Goal: Information Seeking & Learning: Learn about a topic

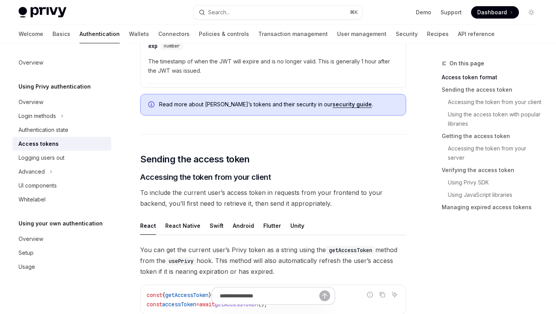
scroll to position [611, 0]
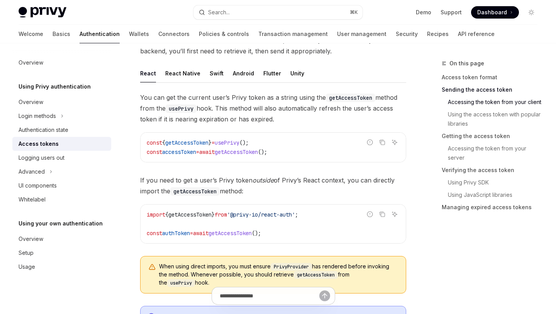
click at [267, 154] on span "();" at bounding box center [262, 151] width 9 height 7
click at [239, 142] on span "usePrivy" at bounding box center [227, 142] width 25 height 7
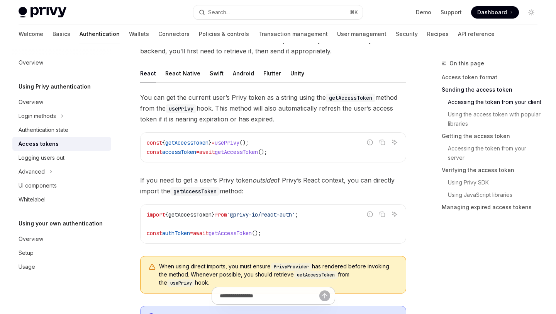
click at [239, 142] on span "usePrivy" at bounding box center [227, 142] width 25 height 7
click at [251, 107] on span "You can get the current user’s Privy token as a string using the getAccessToken…" at bounding box center [273, 108] width 266 height 32
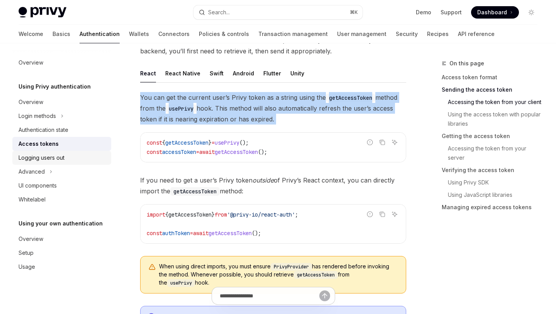
click at [53, 155] on div "Logging users out" at bounding box center [42, 157] width 46 height 9
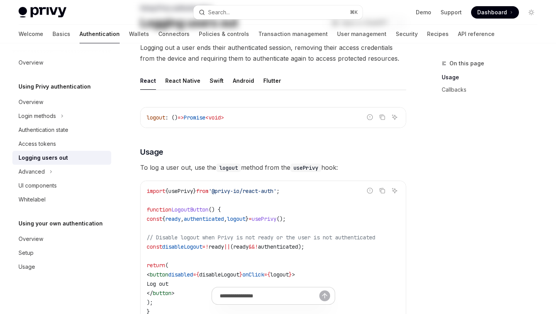
scroll to position [3, 0]
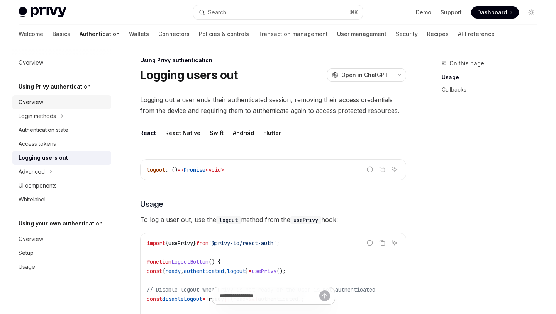
click at [63, 104] on div "Overview" at bounding box center [63, 101] width 88 height 9
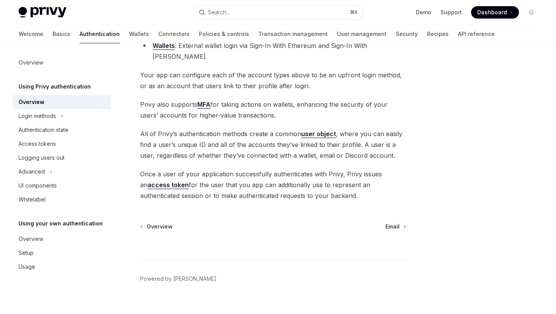
scroll to position [154, 0]
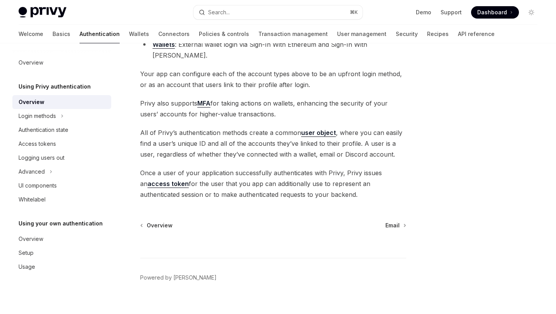
click at [270, 133] on span "All of Privy’s authentication methods create a common user object , where you c…" at bounding box center [273, 143] width 266 height 32
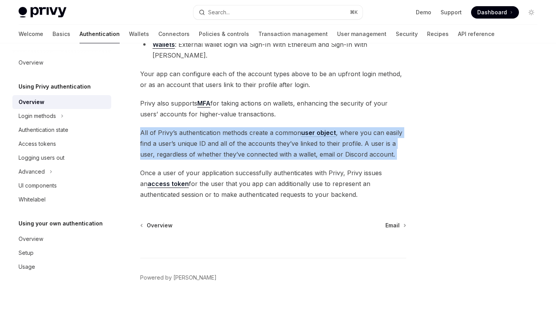
click at [270, 133] on span "All of Privy’s authentication methods create a common user object , where you c…" at bounding box center [273, 143] width 266 height 32
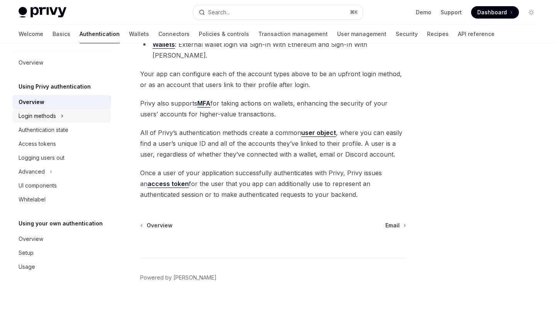
click at [93, 120] on button "Login methods" at bounding box center [61, 116] width 99 height 14
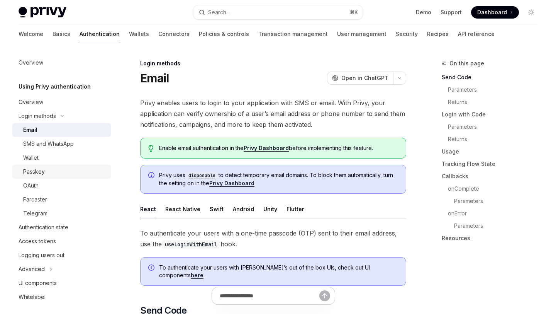
click at [66, 168] on div "Passkey" at bounding box center [64, 171] width 83 height 9
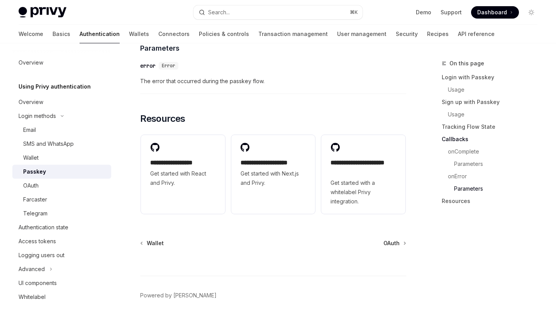
scroll to position [1362, 0]
click at [72, 182] on div "OAuth" at bounding box center [64, 185] width 83 height 9
type textarea "*"
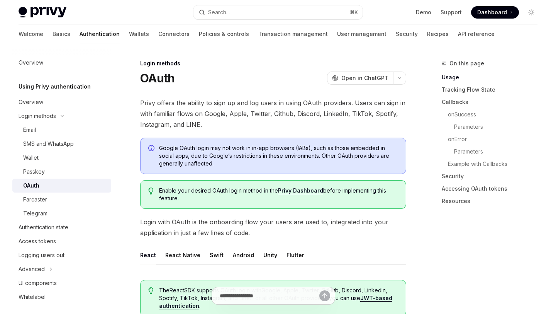
scroll to position [73, 0]
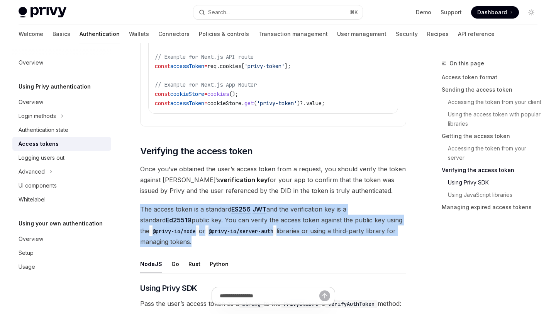
click at [278, 178] on span "Once you’ve obtained the user’s access token from a request, you should verify …" at bounding box center [273, 179] width 266 height 32
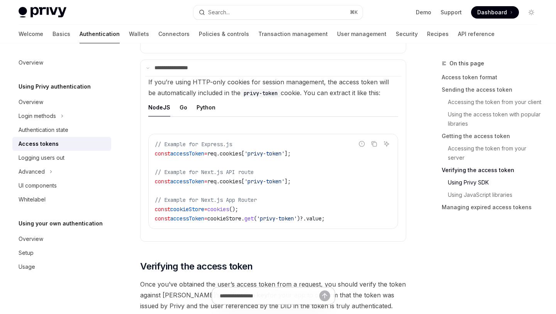
scroll to position [1462, 0]
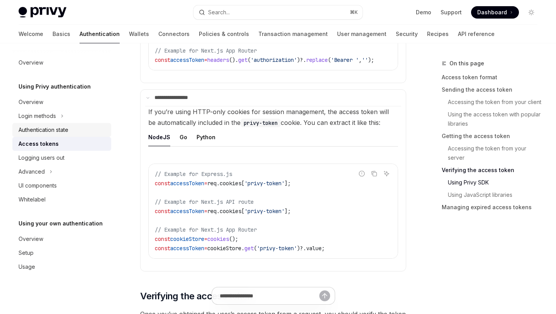
click at [29, 129] on div "Authentication state" at bounding box center [44, 129] width 50 height 9
type textarea "*"
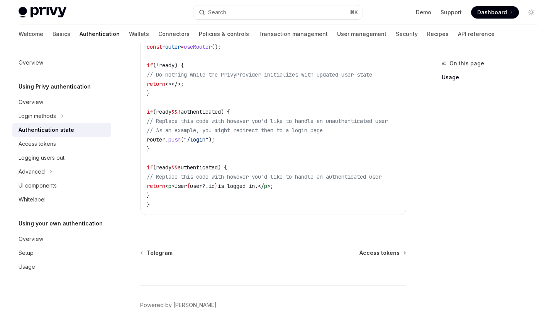
scroll to position [347, 0]
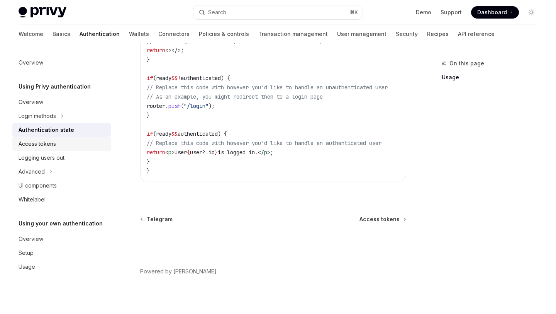
click at [32, 145] on div "Access tokens" at bounding box center [37, 143] width 37 height 9
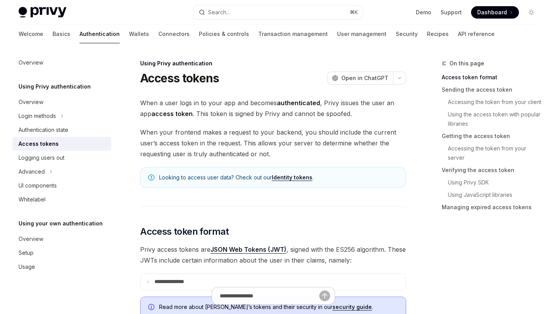
scroll to position [187, 0]
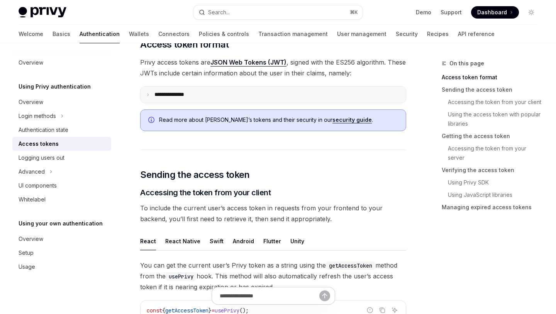
click at [200, 99] on summary "**********" at bounding box center [273, 95] width 265 height 16
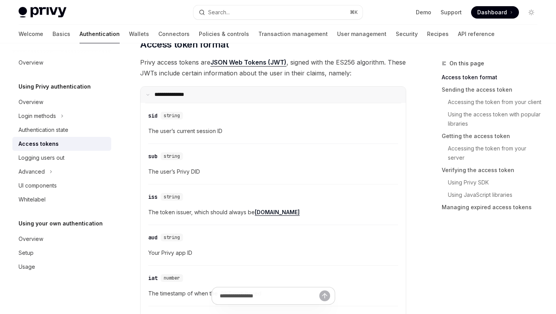
type textarea "*"
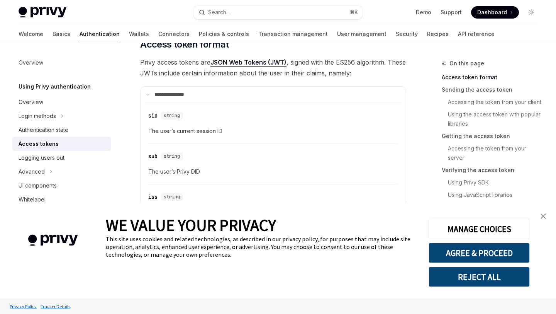
click at [542, 213] on link "close banner" at bounding box center [543, 215] width 15 height 15
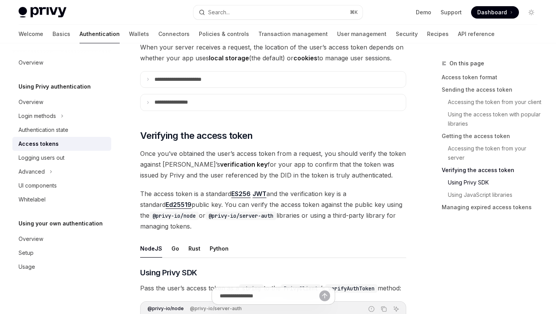
scroll to position [1293, 0]
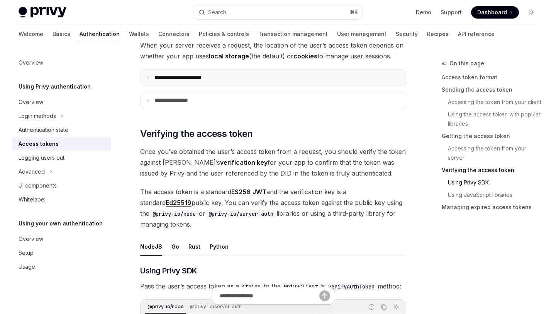
click at [250, 82] on summary "**********" at bounding box center [273, 78] width 265 height 16
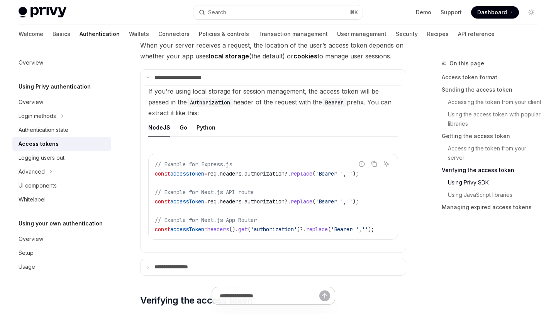
click at [248, 194] on span "// Example for Next.js API route" at bounding box center [204, 191] width 99 height 7
